Goal: Information Seeking & Learning: Learn about a topic

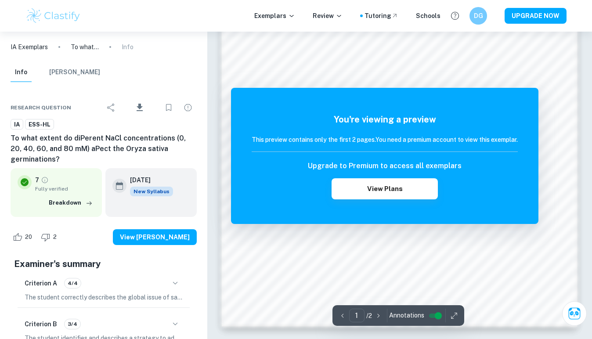
scroll to position [772, 0]
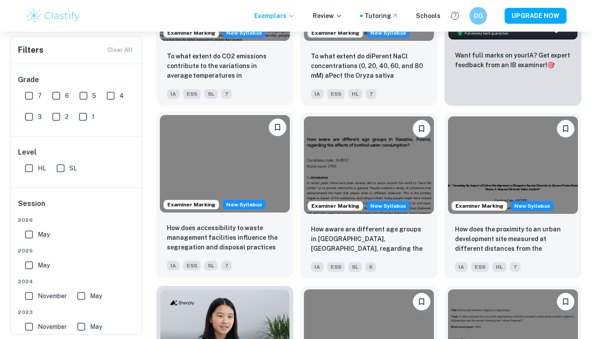
scroll to position [293, 0]
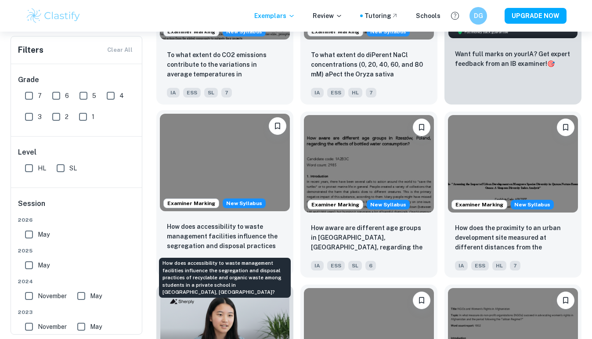
click at [224, 235] on p "How does accessibility to waste management facilities influence the segregation…" at bounding box center [225, 237] width 116 height 30
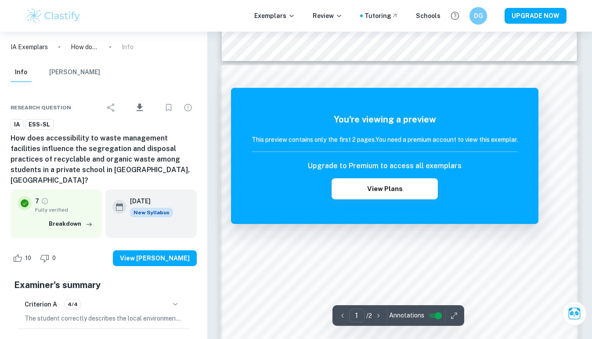
scroll to position [473, 0]
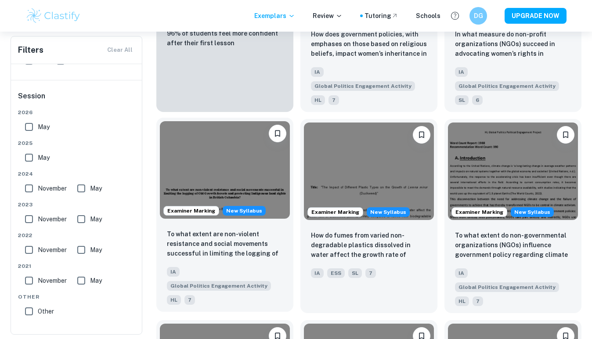
scroll to position [665, 0]
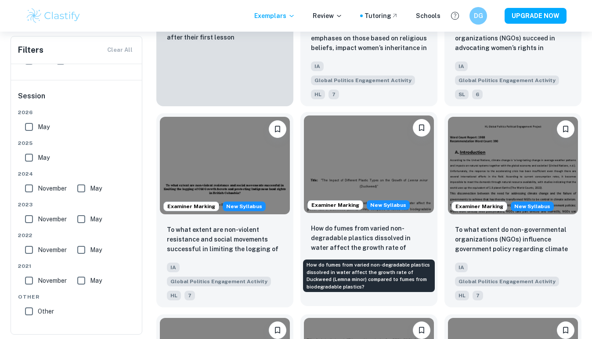
click at [334, 233] on p "How do fumes from varied non-degradable plastics dissolved in water affect the …" at bounding box center [369, 239] width 116 height 30
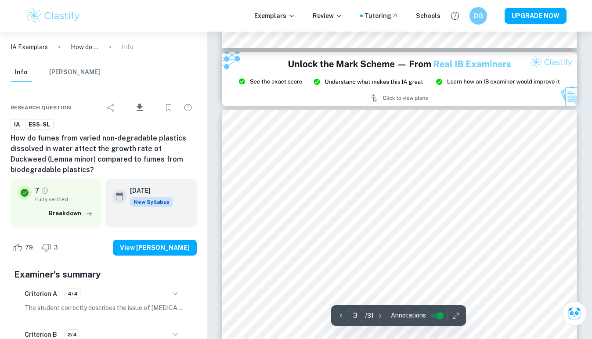
scroll to position [621, 0]
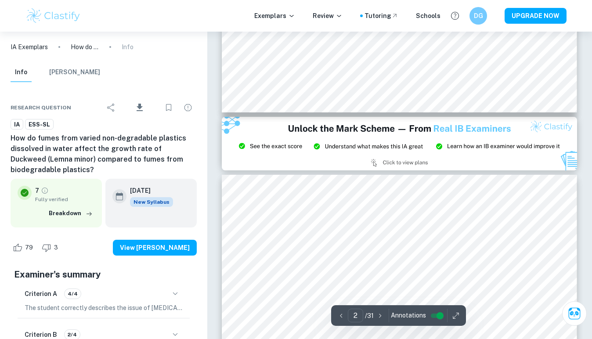
type input "3"
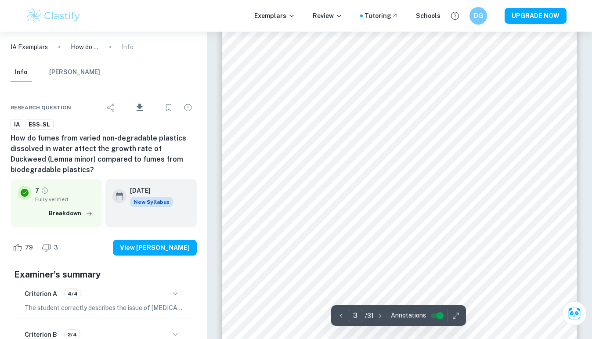
scroll to position [1087, 0]
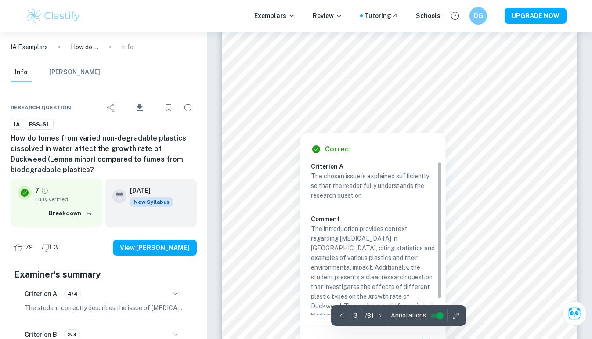
drag, startPoint x: 347, startPoint y: 66, endPoint x: 361, endPoint y: 98, distance: 34.9
click at [361, 69] on div at bounding box center [400, 60] width 272 height 20
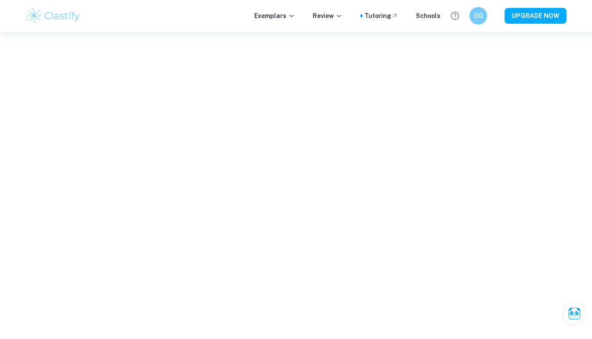
scroll to position [269, 0]
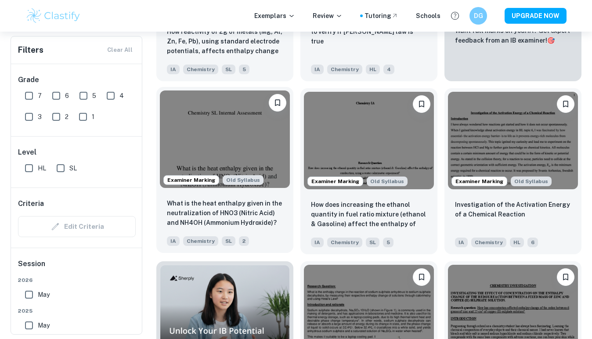
scroll to position [395, 0]
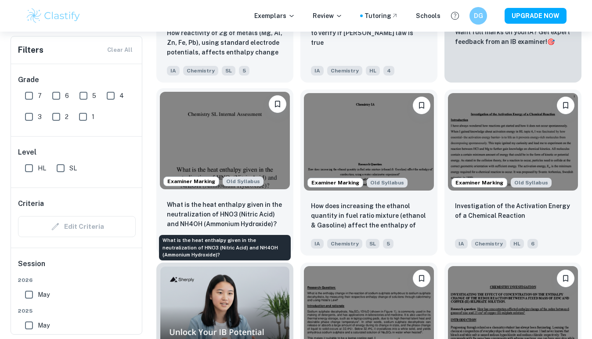
click at [233, 211] on p "What is the heat enthalpy given in the neutralization of HNO3 (Nitric Acid) and…" at bounding box center [225, 214] width 116 height 29
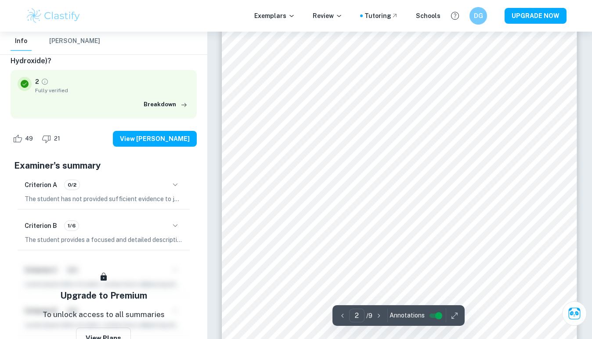
scroll to position [680, 0]
click at [159, 229] on div "Criterion B 1/6" at bounding box center [104, 225] width 158 height 15
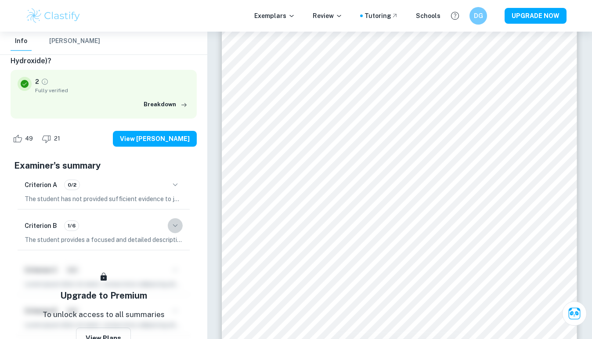
click at [172, 224] on icon "button" at bounding box center [175, 226] width 11 height 11
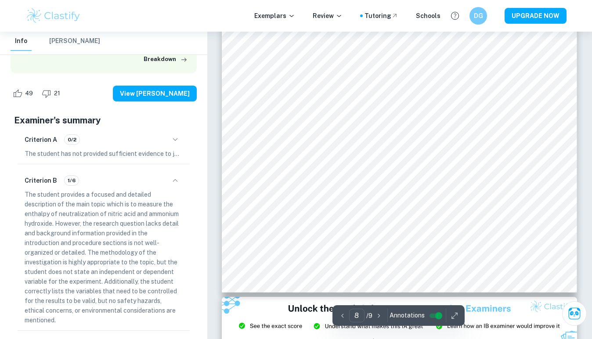
scroll to position [3574, 0]
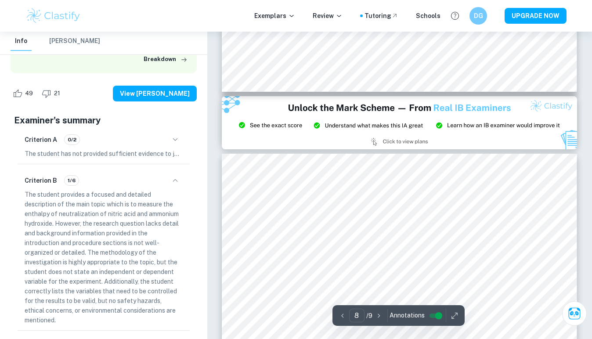
type input "9"
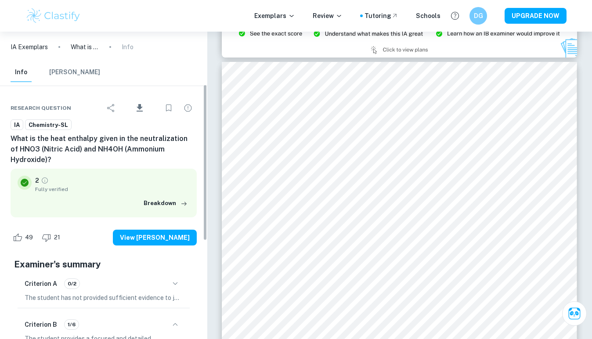
scroll to position [296, 0]
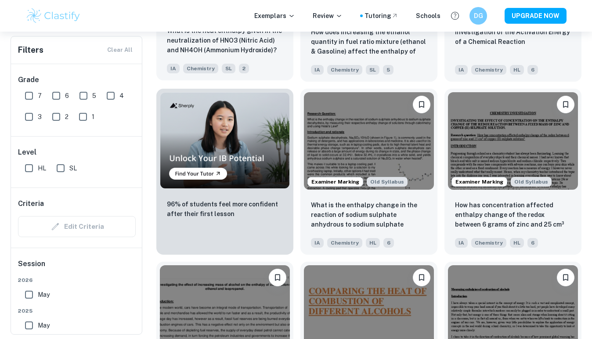
scroll to position [575, 0]
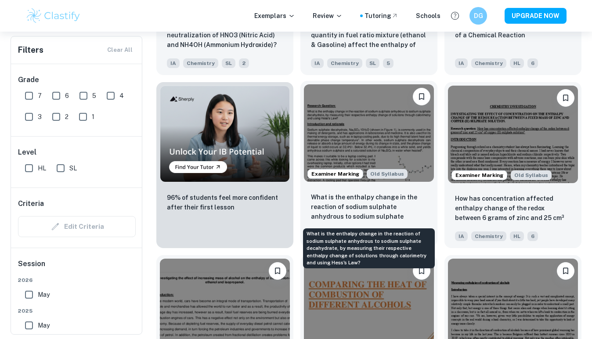
click at [356, 205] on p "What is the enthalpy change in the reaction of sodium sulphate anhydrous to sod…" at bounding box center [369, 208] width 116 height 30
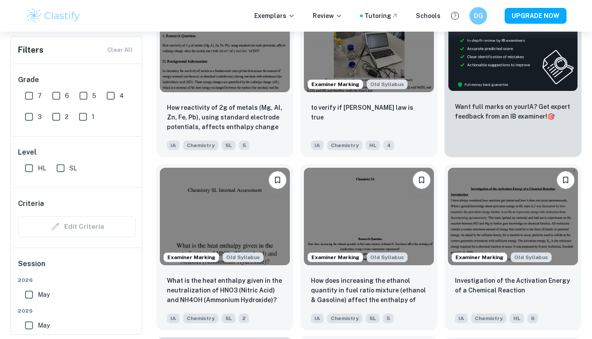
scroll to position [318, 0]
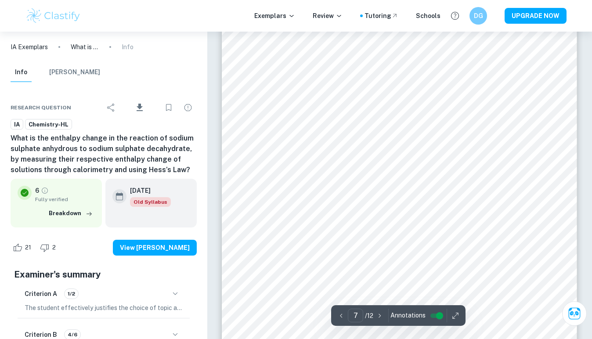
scroll to position [3187, 0]
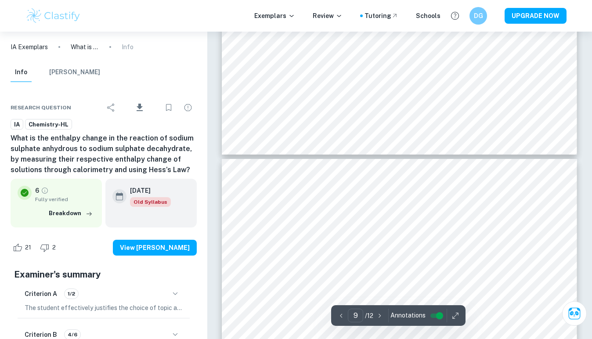
type input "10"
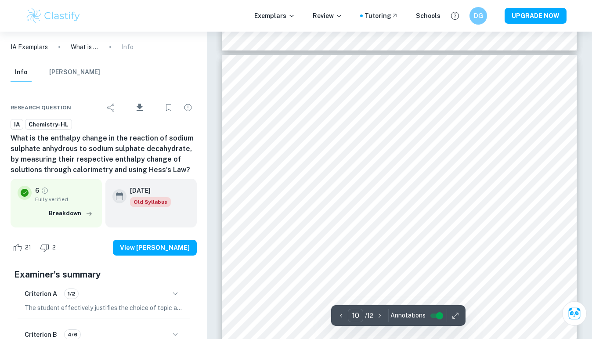
scroll to position [4802, 0]
